Goal: Information Seeking & Learning: Learn about a topic

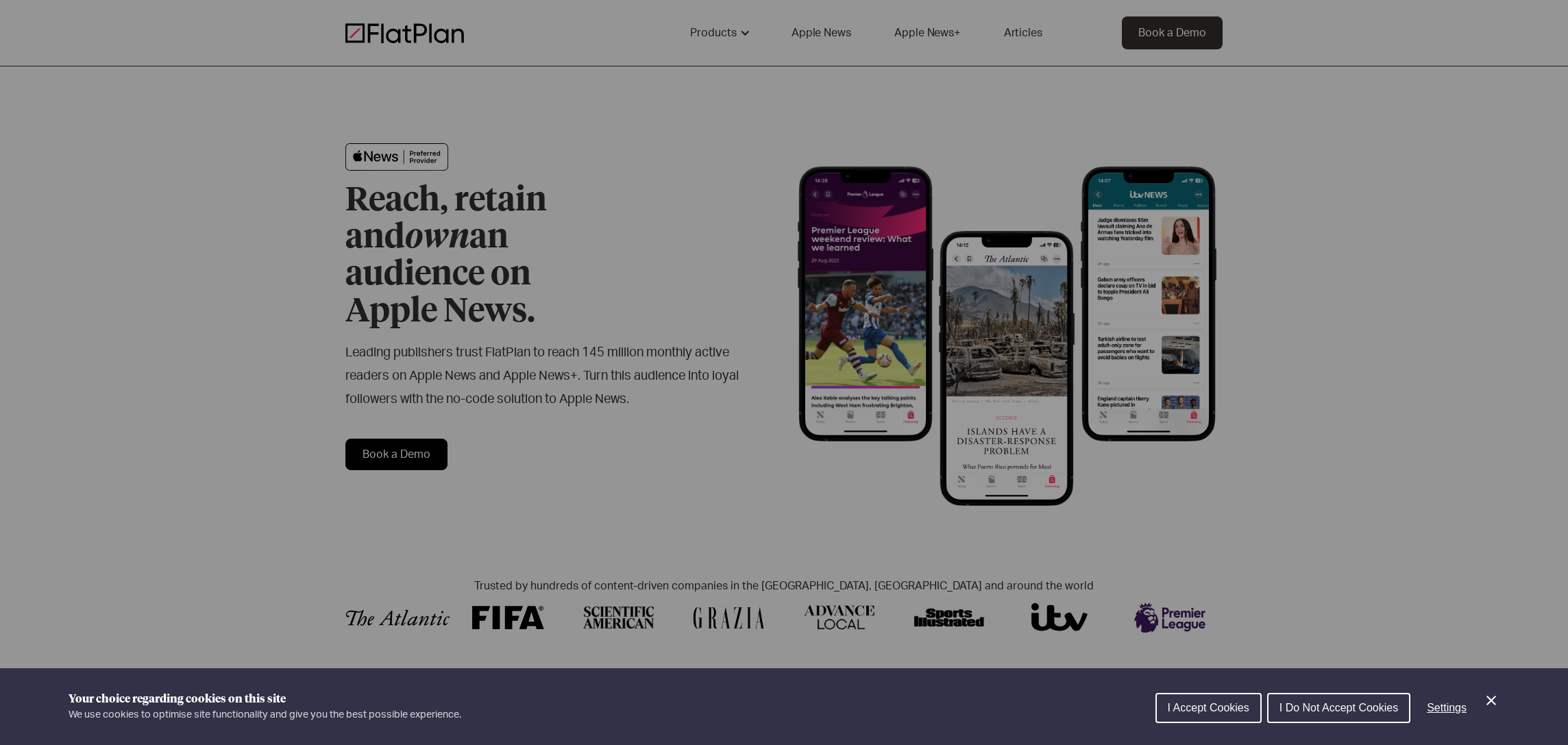
click at [1375, 712] on span "I Do Not Accept Cookies" at bounding box center [1338, 708] width 118 height 12
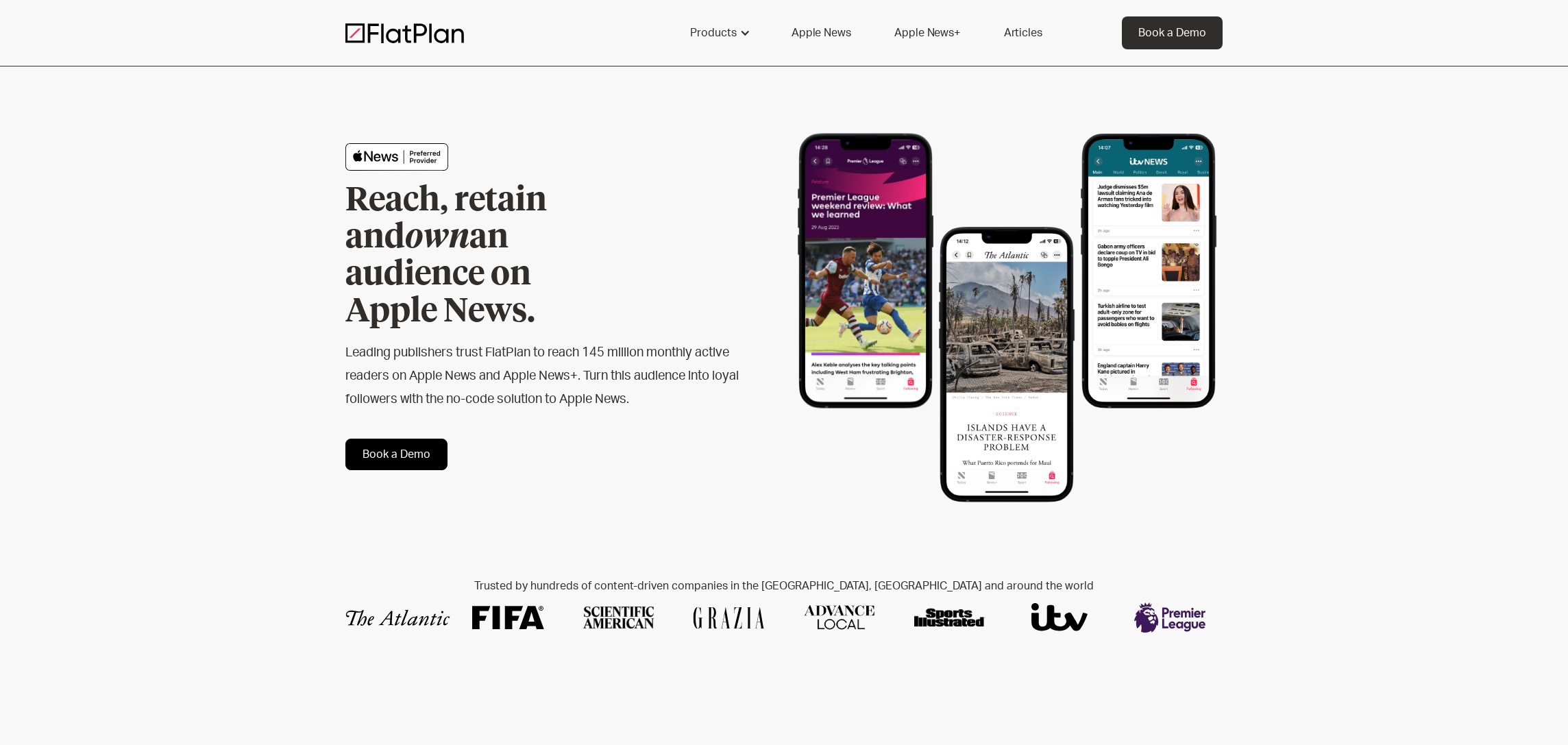
click at [827, 36] on link "Apple News" at bounding box center [821, 33] width 92 height 33
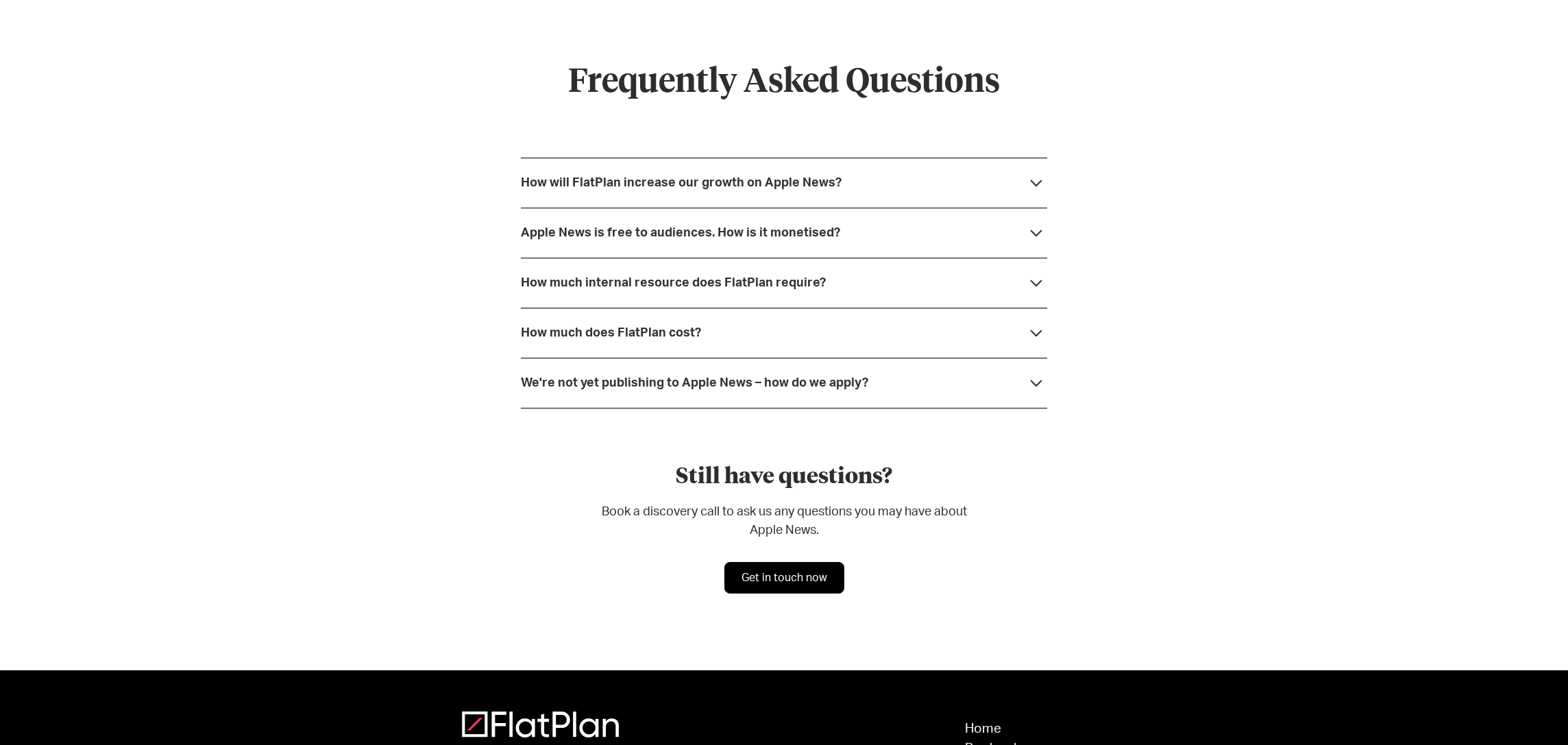
scroll to position [3644, 0]
click at [884, 382] on div "We're not yet publishing to Apple News – how do we apply?" at bounding box center [784, 382] width 527 height 50
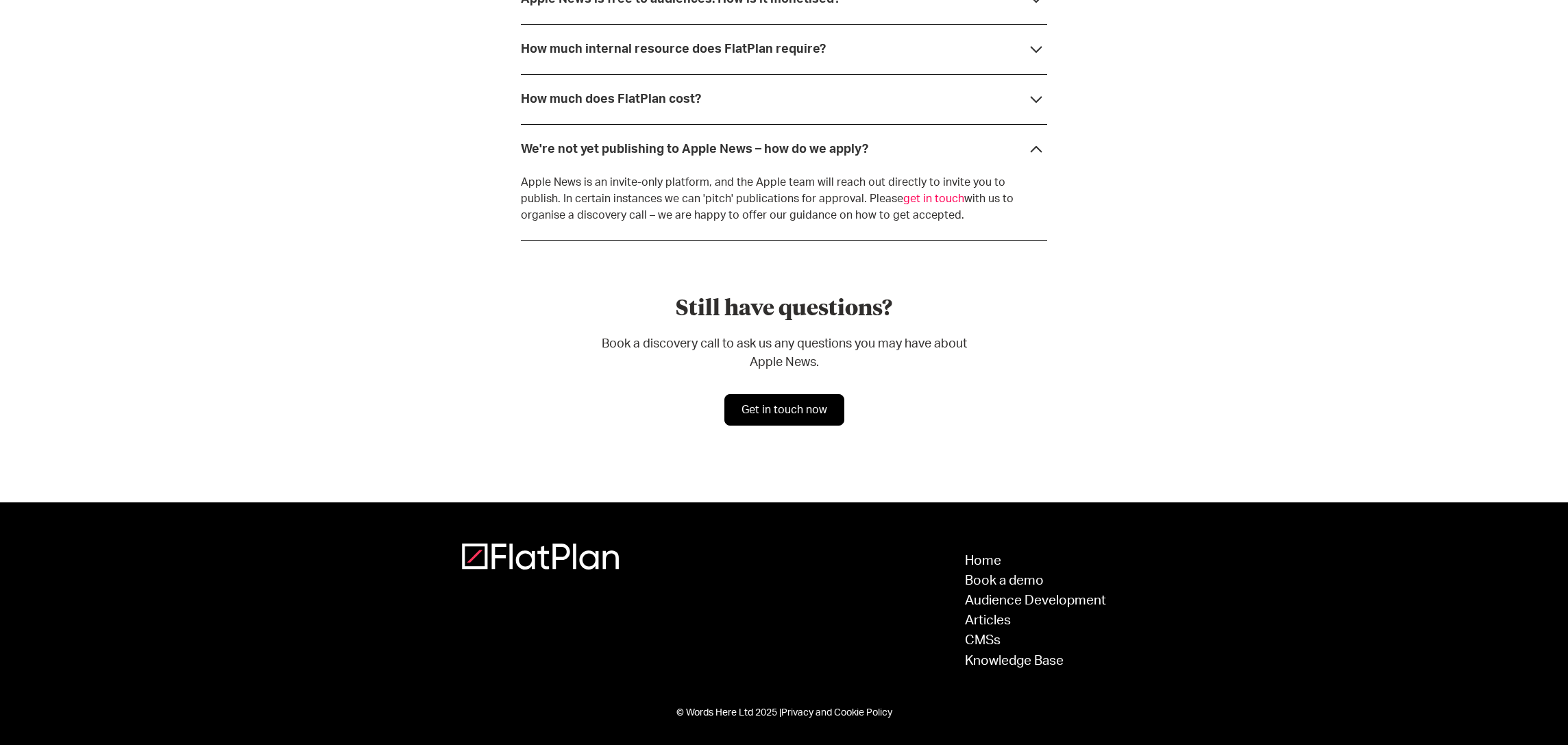
scroll to position [3875, 0]
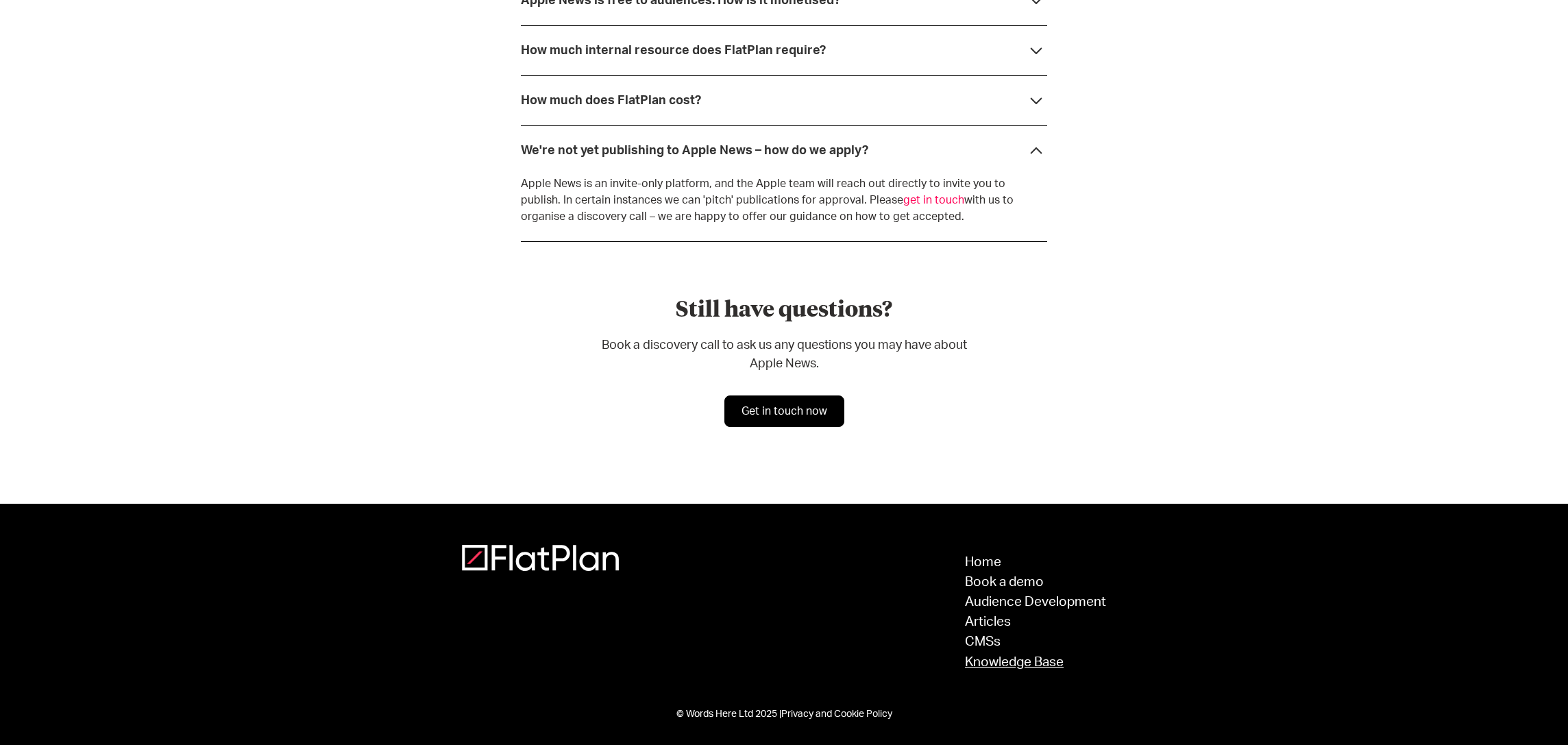
click at [990, 659] on link "Knowledge Base" at bounding box center [1036, 663] width 141 height 13
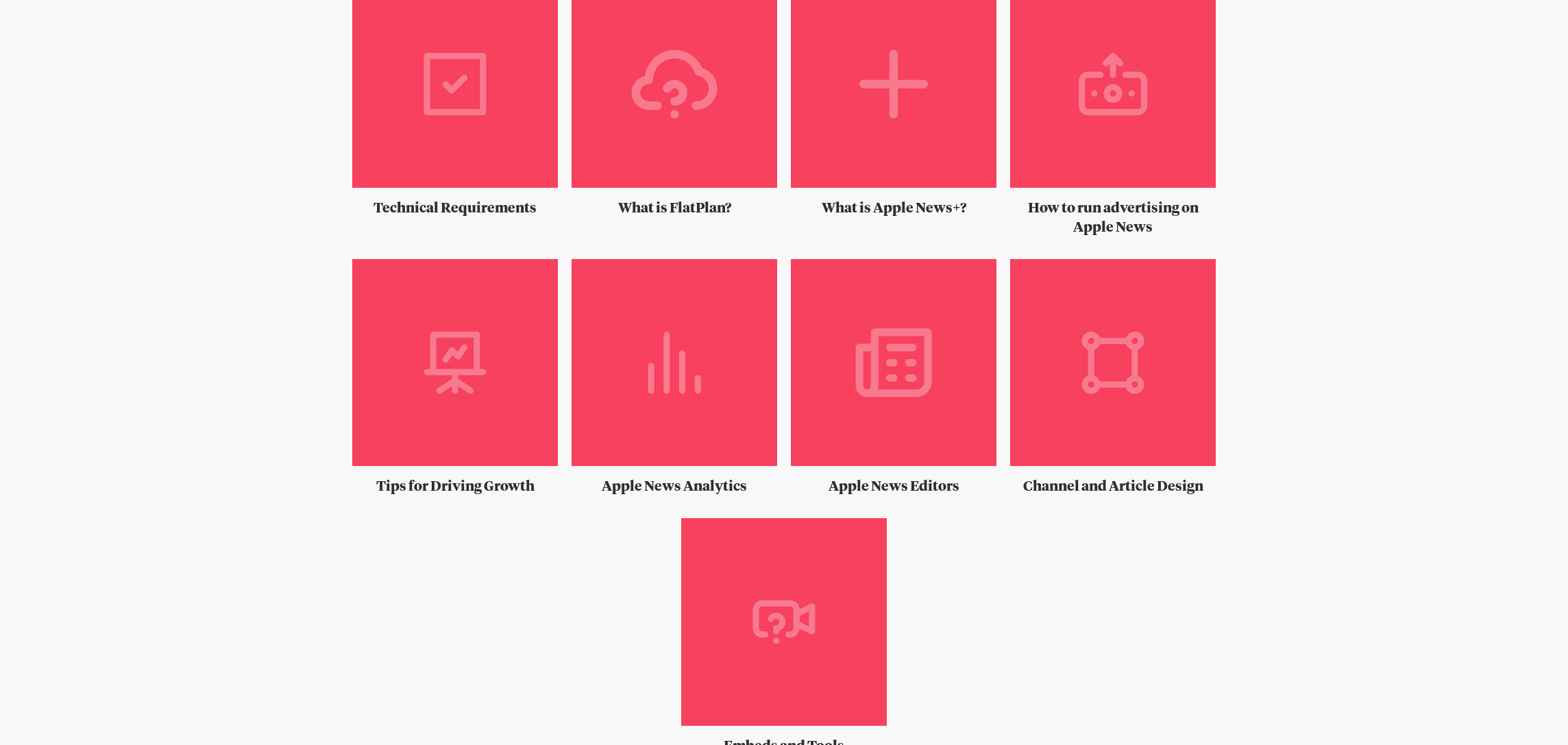
scroll to position [842, 0]
click at [484, 96] on img at bounding box center [455, 89] width 206 height 218
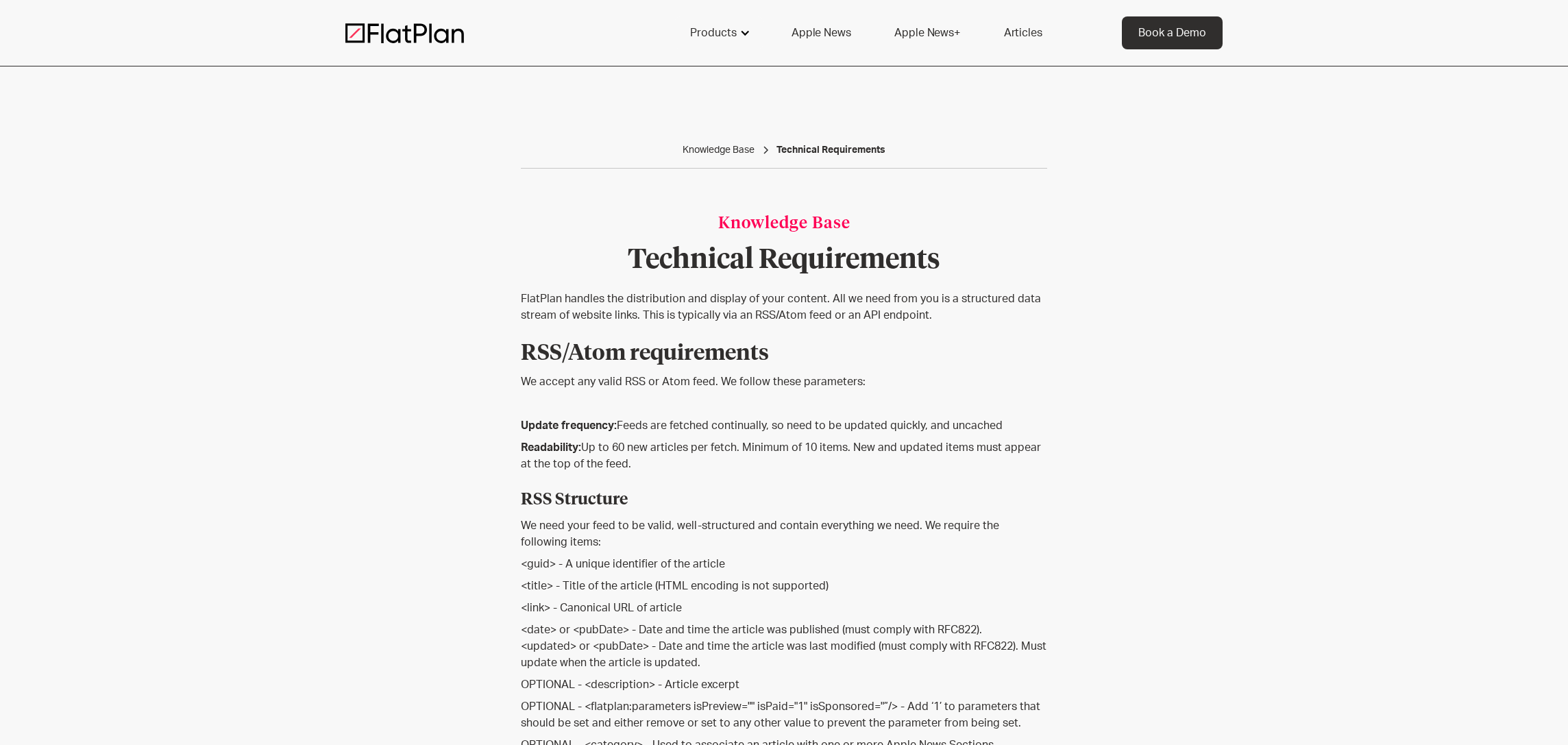
click at [740, 30] on div at bounding box center [745, 32] width 11 height 11
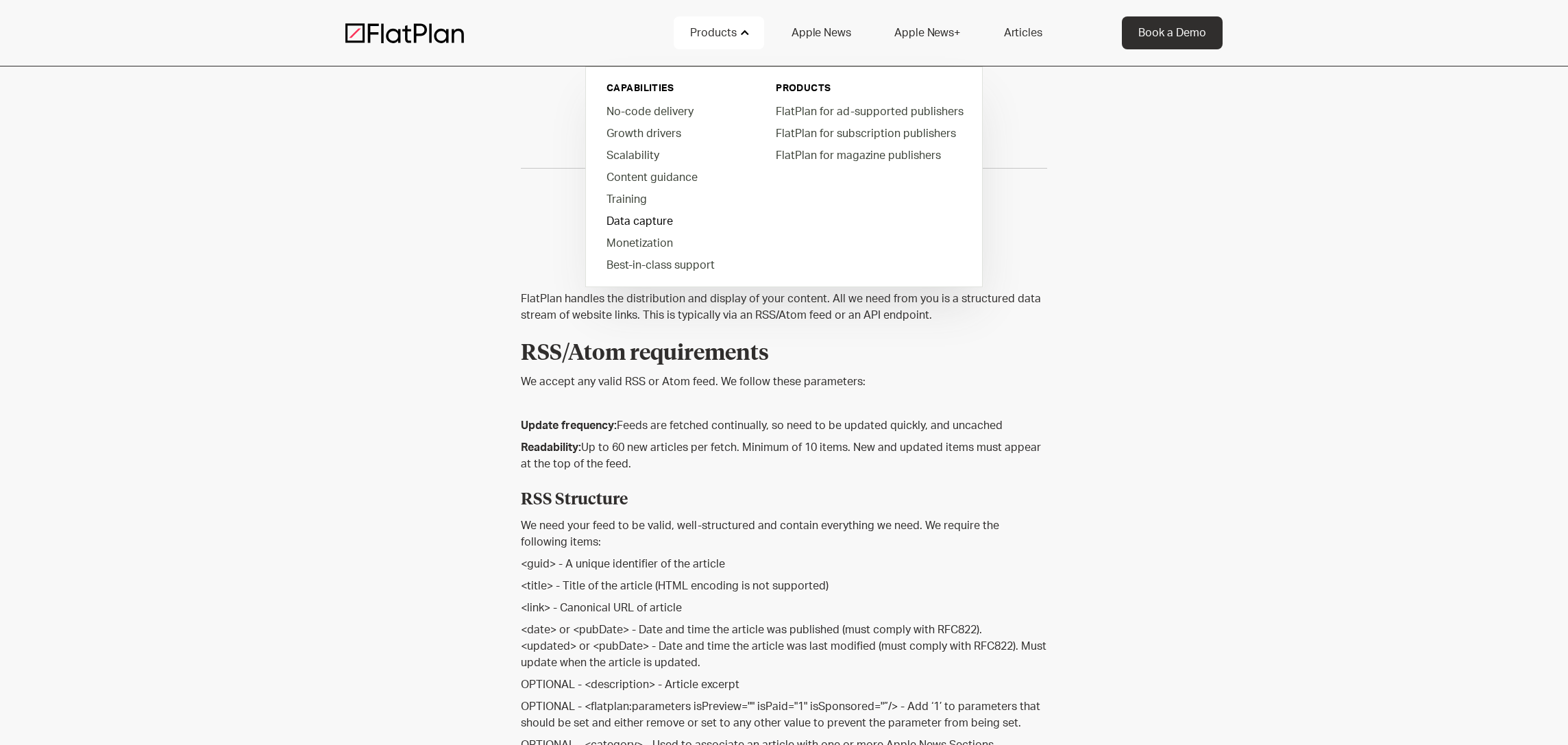
click at [632, 220] on link "Data capture" at bounding box center [673, 221] width 155 height 22
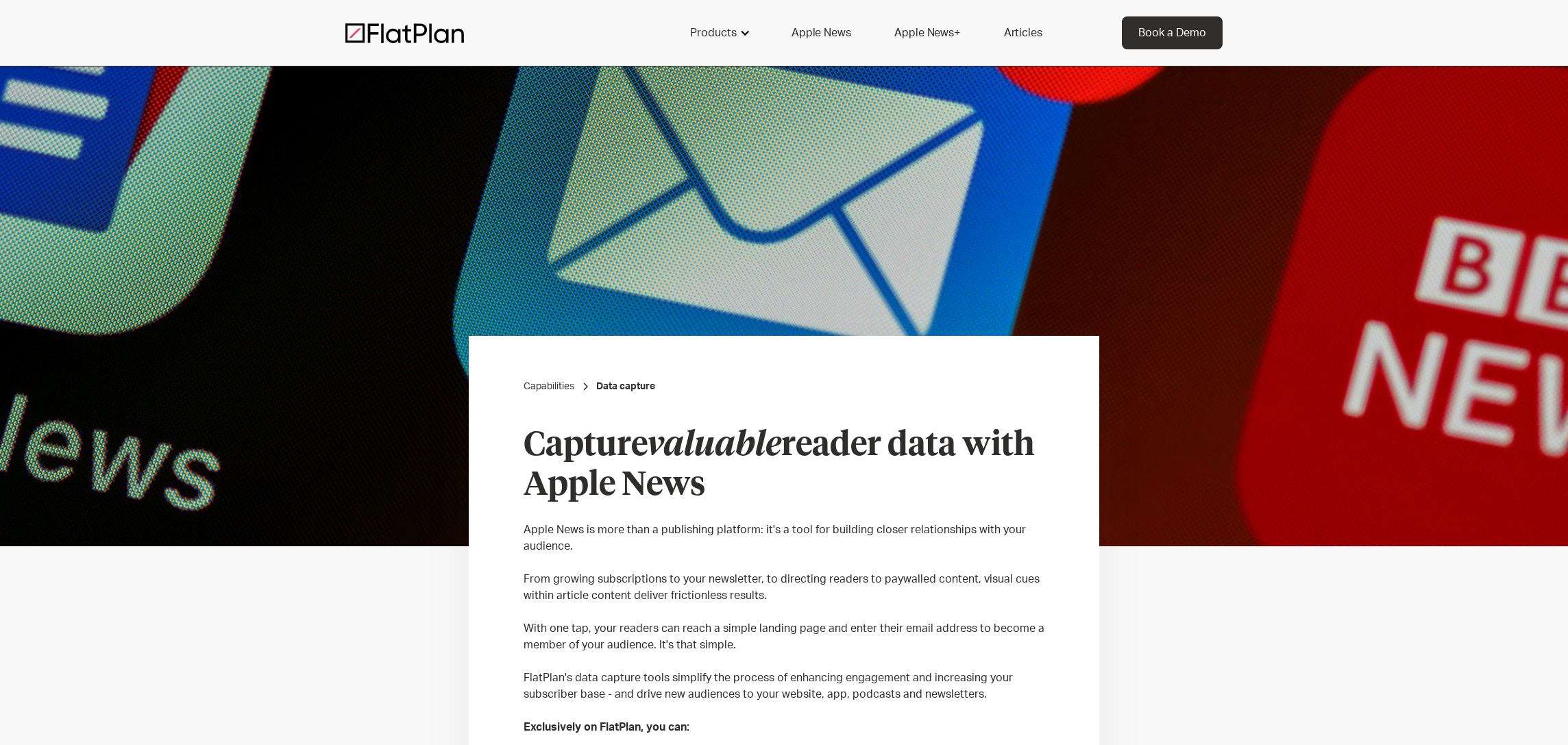
click at [731, 40] on div "Products" at bounding box center [713, 33] width 47 height 16
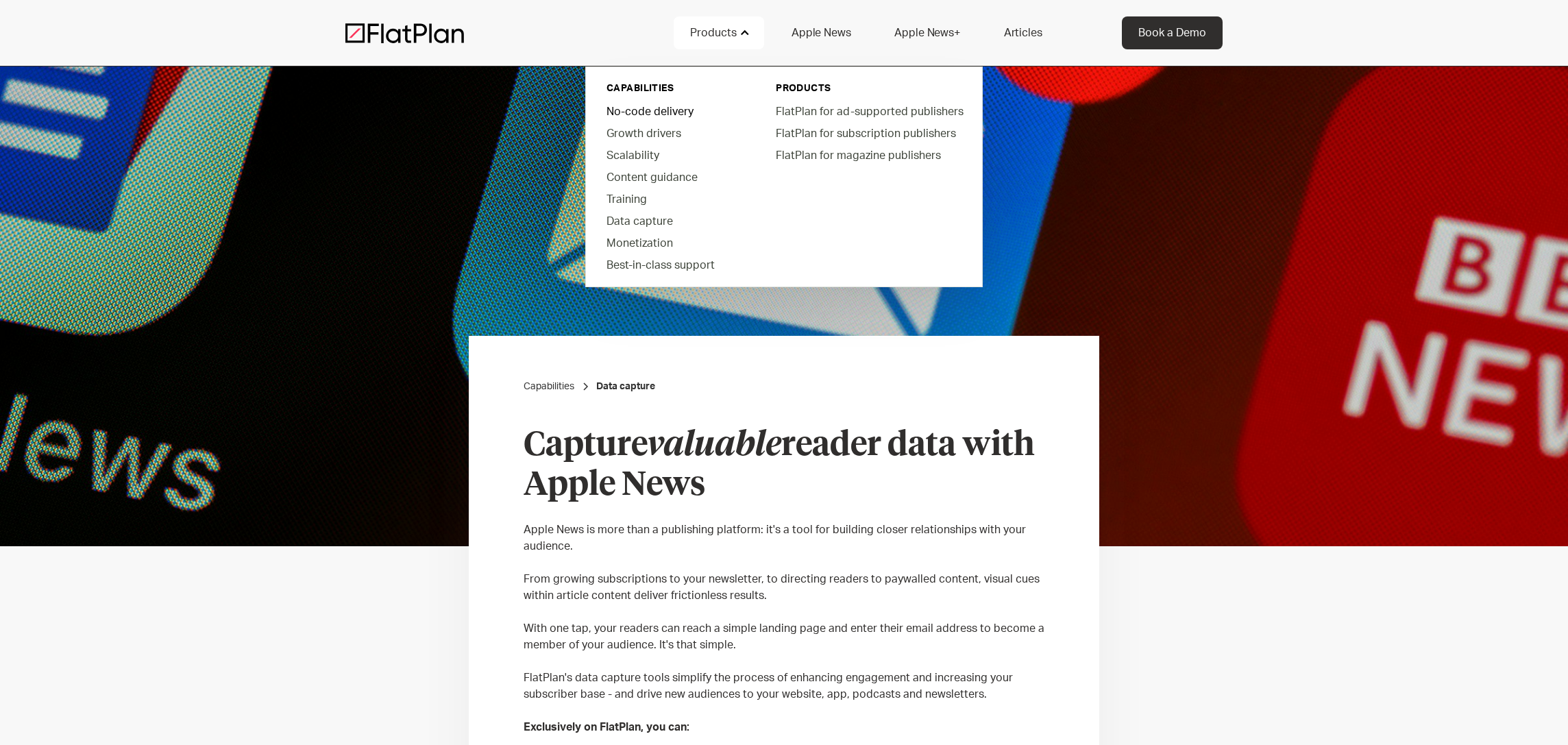
click at [671, 111] on link "No-code delivery" at bounding box center [673, 111] width 155 height 22
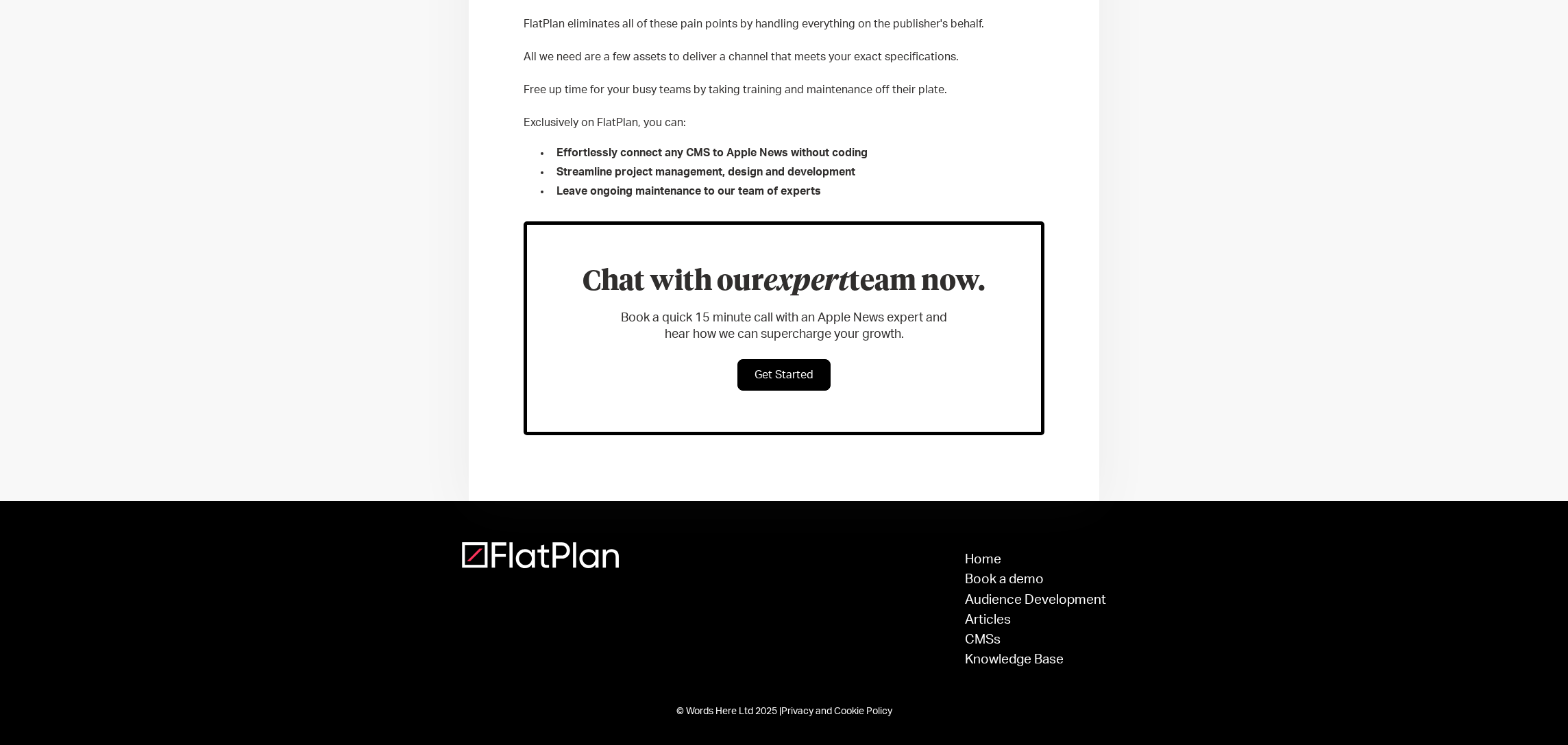
scroll to position [654, 0]
